Goal: Task Accomplishment & Management: Use online tool/utility

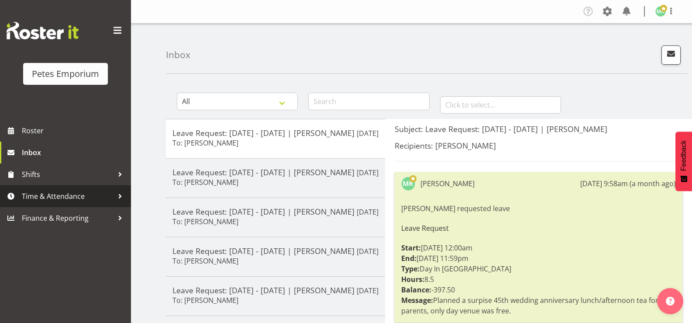
click at [71, 191] on span "Time & Attendance" at bounding box center [68, 196] width 92 height 13
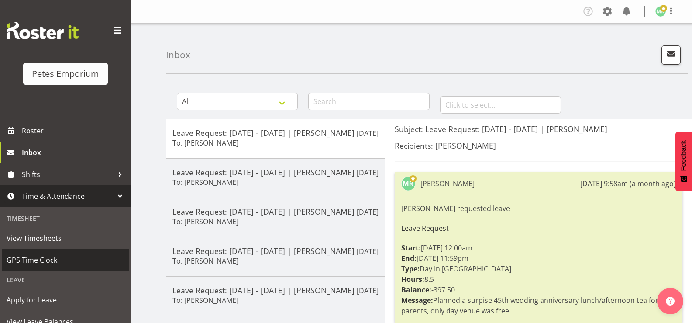
click at [69, 257] on span "GPS Time Clock" at bounding box center [66, 259] width 118 height 13
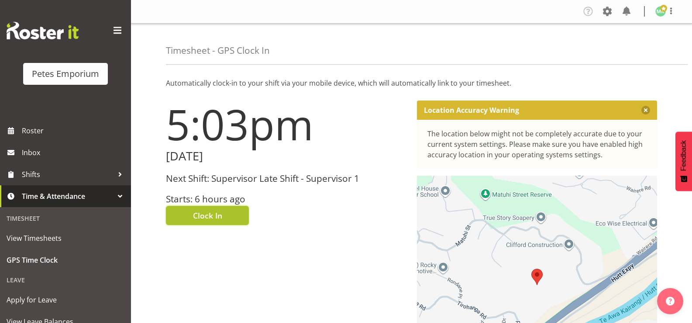
click at [220, 212] on span "Clock In" at bounding box center [207, 215] width 29 height 11
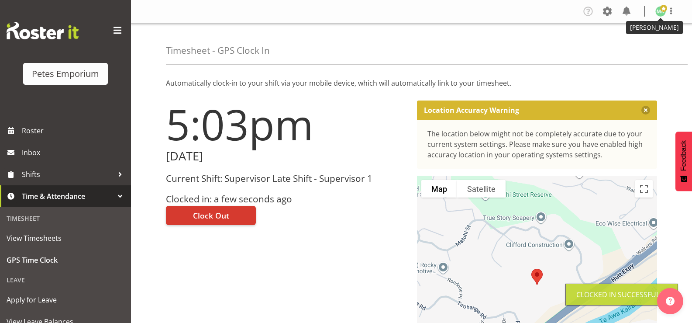
click at [664, 10] on span at bounding box center [663, 8] width 7 height 7
click at [631, 46] on link "Log Out" at bounding box center [635, 46] width 84 height 16
